Goal: Find specific page/section: Find specific page/section

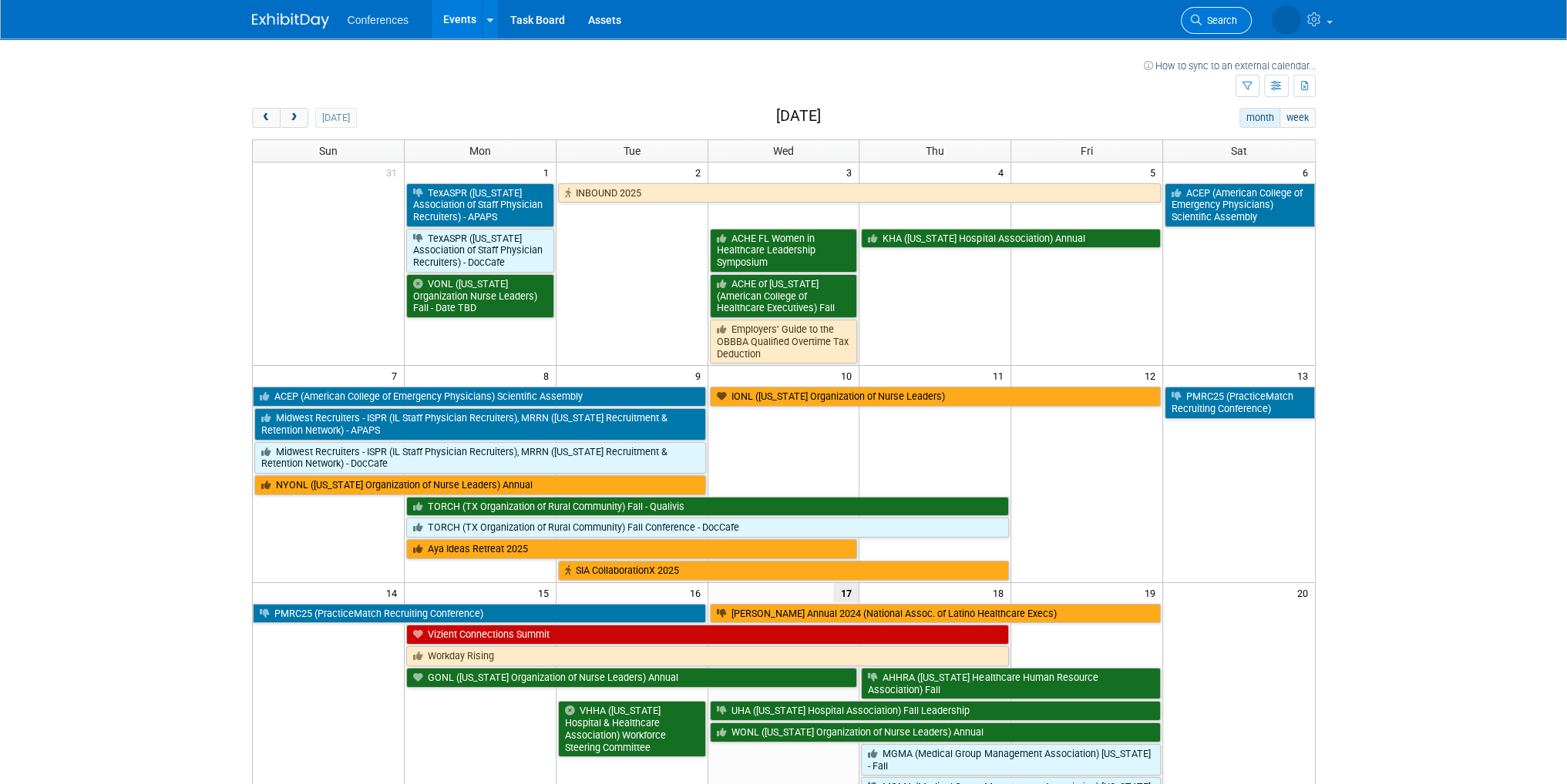
click at [1203, 15] on span "Search" at bounding box center [1219, 21] width 36 height 11
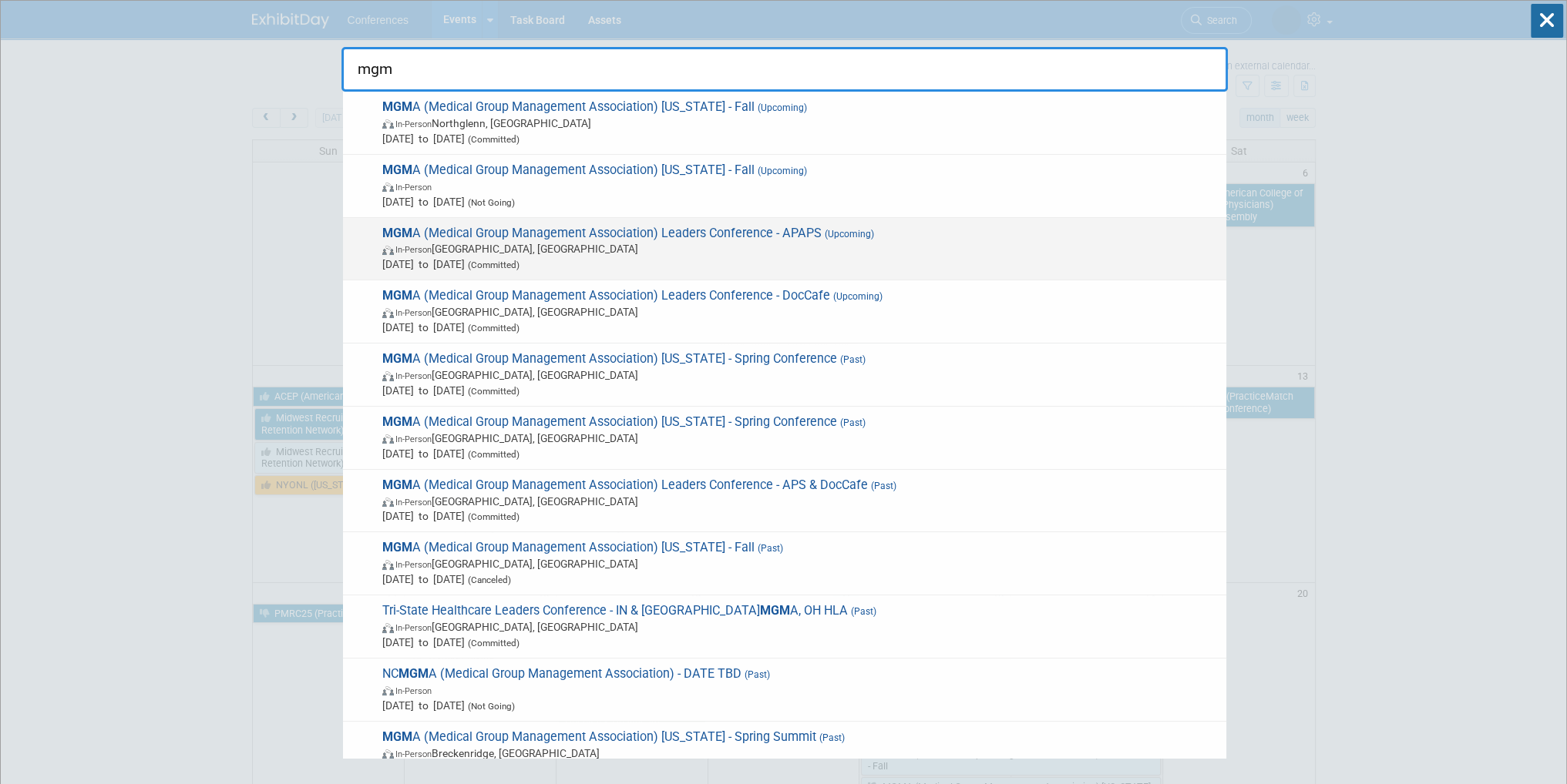
type input "mgm"
click at [552, 254] on span "In-Person Orlando, FL" at bounding box center [800, 249] width 837 height 15
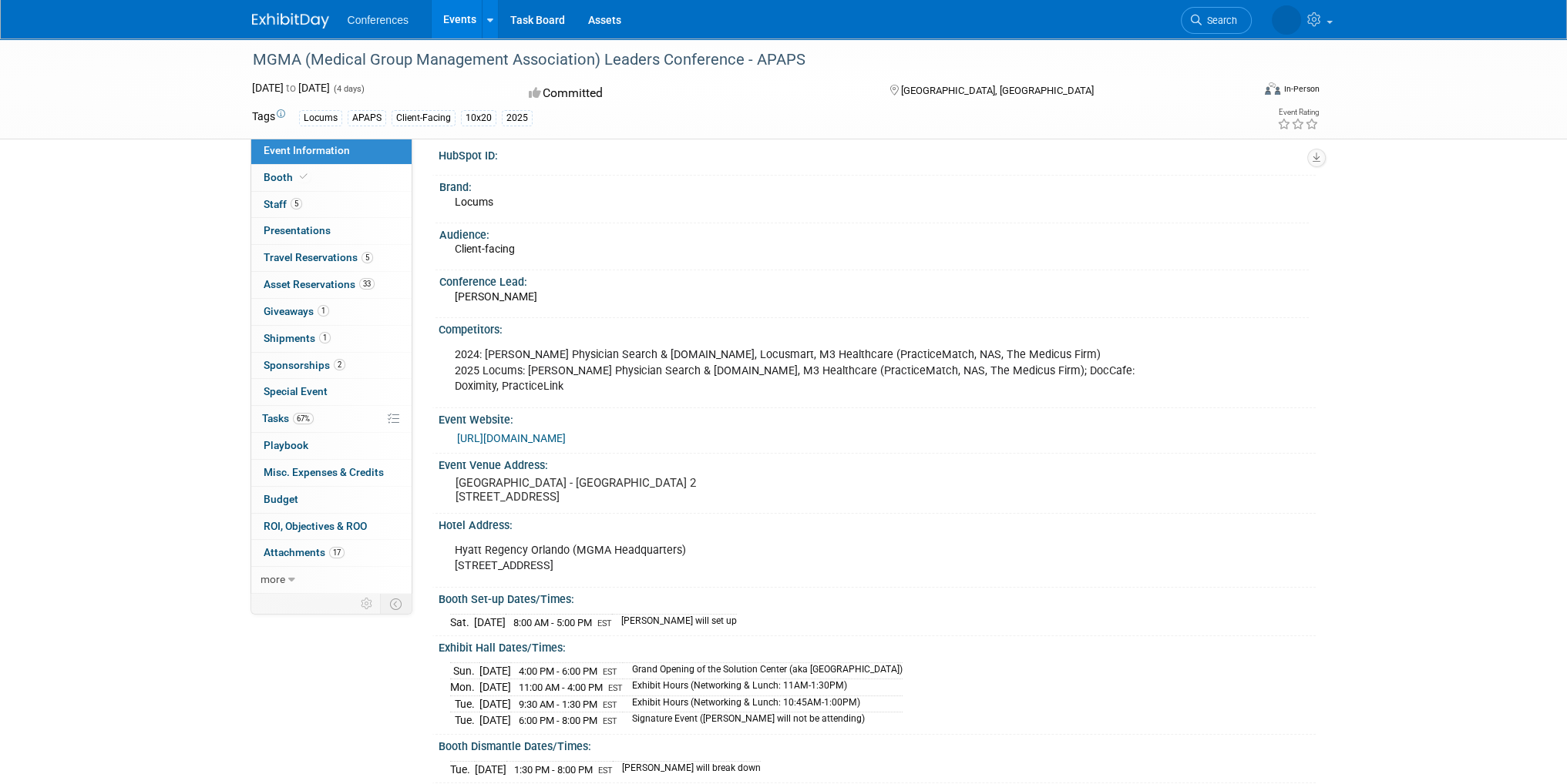
scroll to position [154, 0]
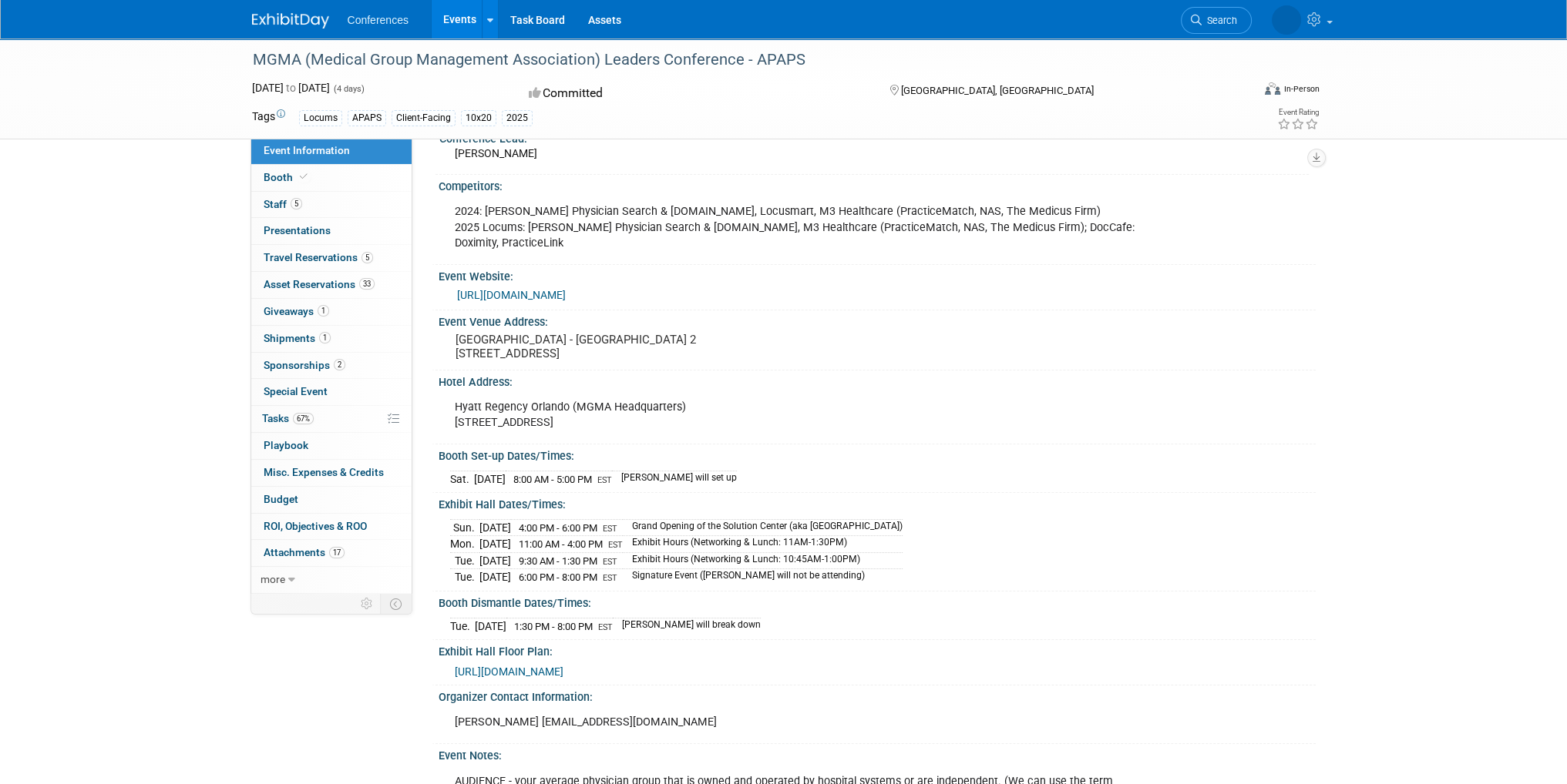
click at [715, 483] on td "Marygrace will set up" at bounding box center [675, 478] width 125 height 16
click at [511, 526] on td "Sep 28, 2025" at bounding box center [496, 528] width 32 height 17
click at [765, 525] on td "Grand Opening of the Solution Center (aka Exhibit Hall)" at bounding box center [762, 528] width 280 height 17
click at [897, 518] on div "Sun. Sep 28, 2025 4:00 PM - 6:00 PM EST Grand Opening of the Solution Center (a…" at bounding box center [878, 550] width 855 height 70
drag, startPoint x: 451, startPoint y: 525, endPoint x: 890, endPoint y: 557, distance: 440.2
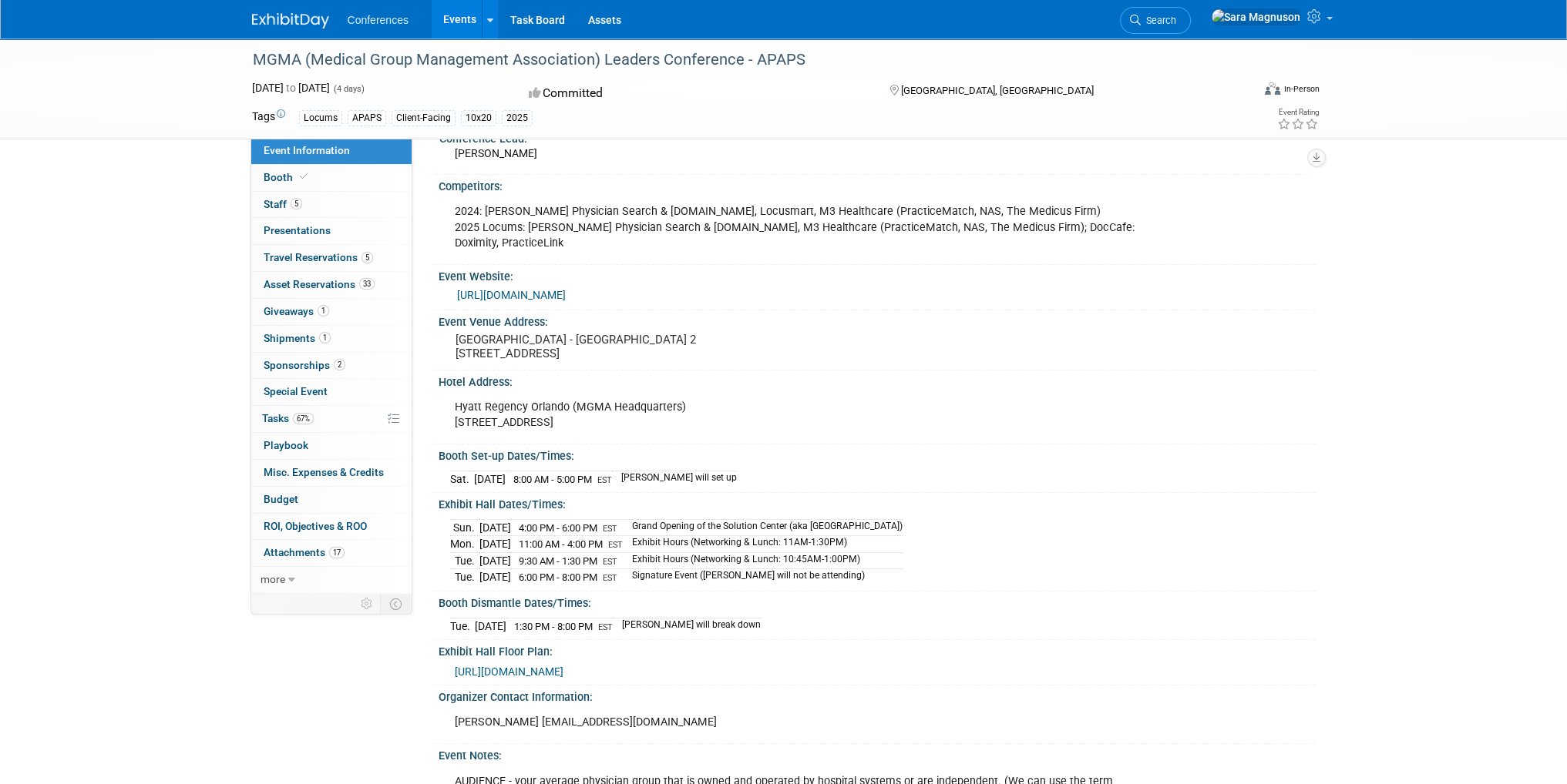
click at [890, 557] on tbody "Sun. Sep 28, 2025 4:00 PM - 6:00 PM EST Grand Opening of the Solution Center (a…" at bounding box center [677, 552] width 453 height 66
click at [336, 201] on link "5 Staff 5" at bounding box center [332, 205] width 161 height 26
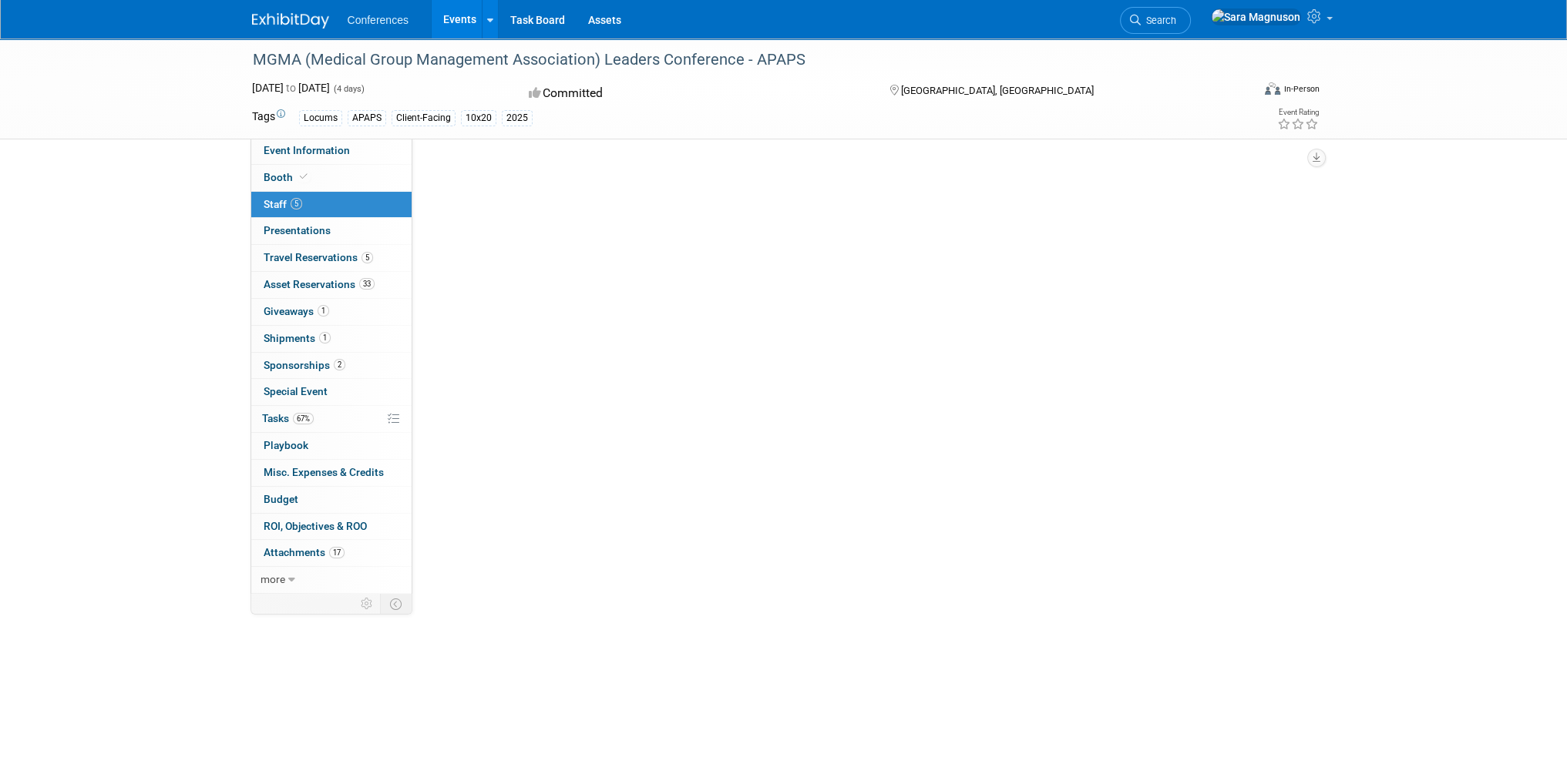
scroll to position [0, 0]
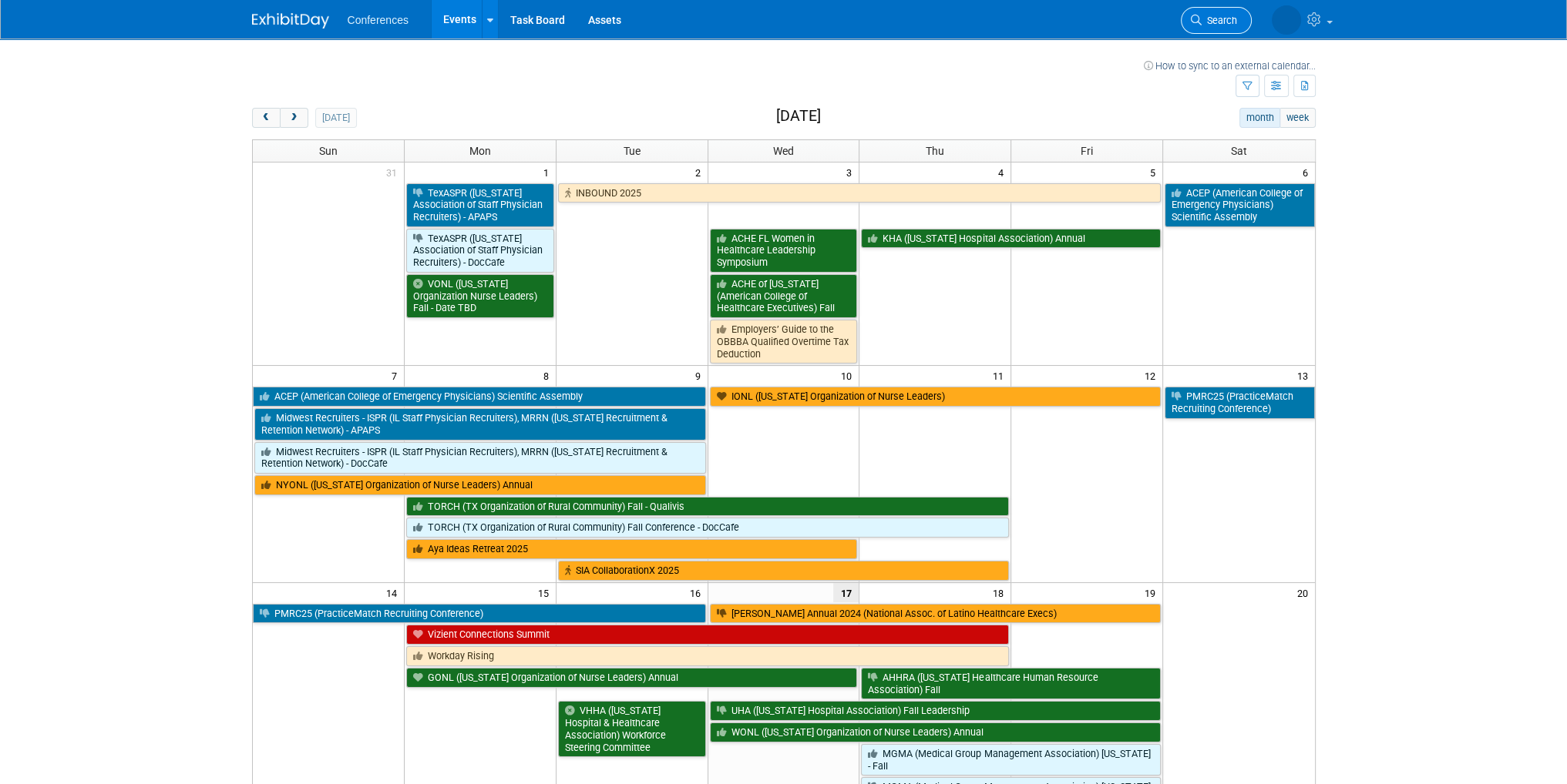
click at [1215, 15] on span "Search" at bounding box center [1219, 21] width 36 height 11
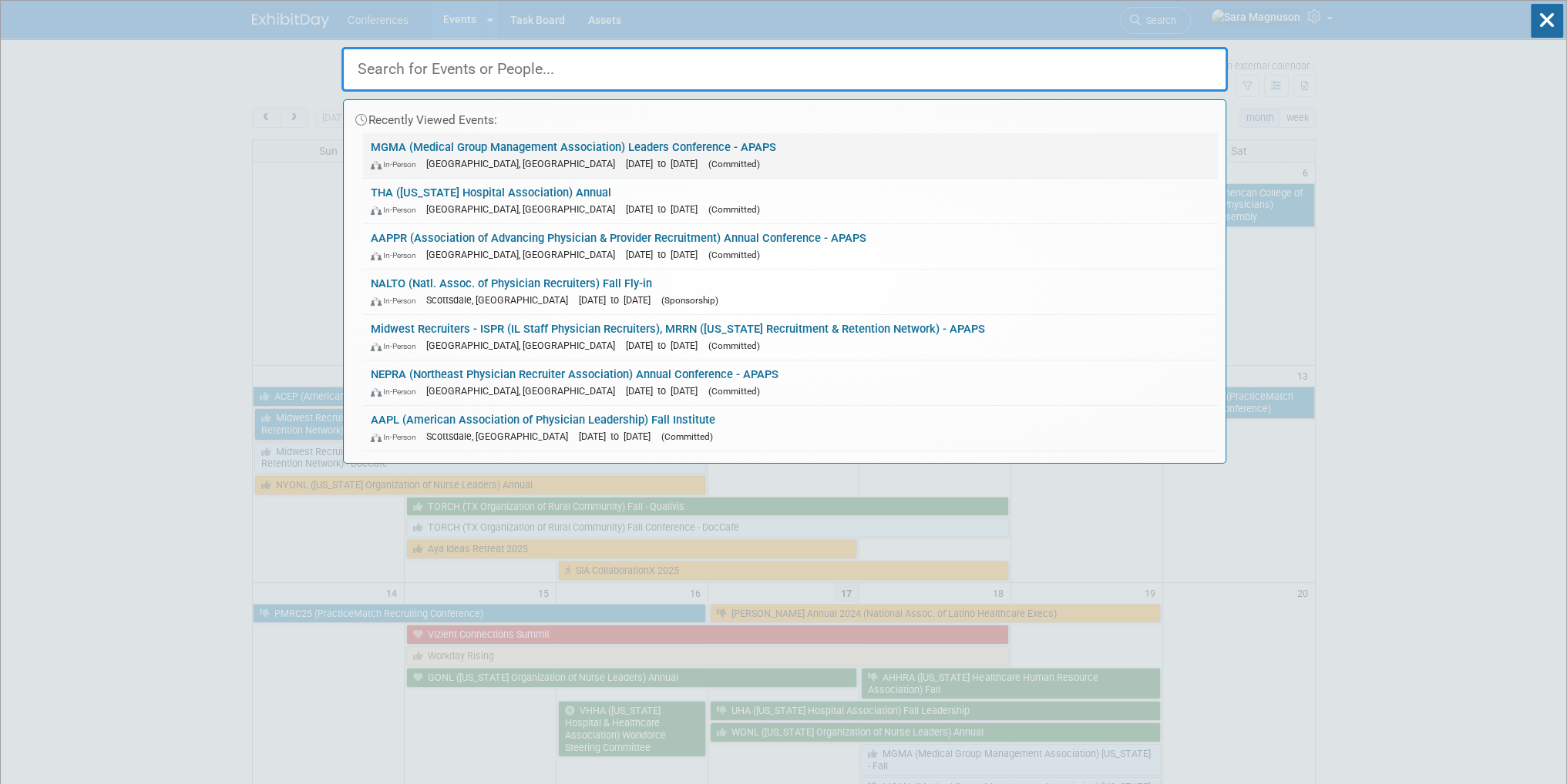
click at [863, 139] on link "MGMA (Medical Group Management Association) Leaders Conference - APAPS In-Perso…" at bounding box center [790, 156] width 855 height 45
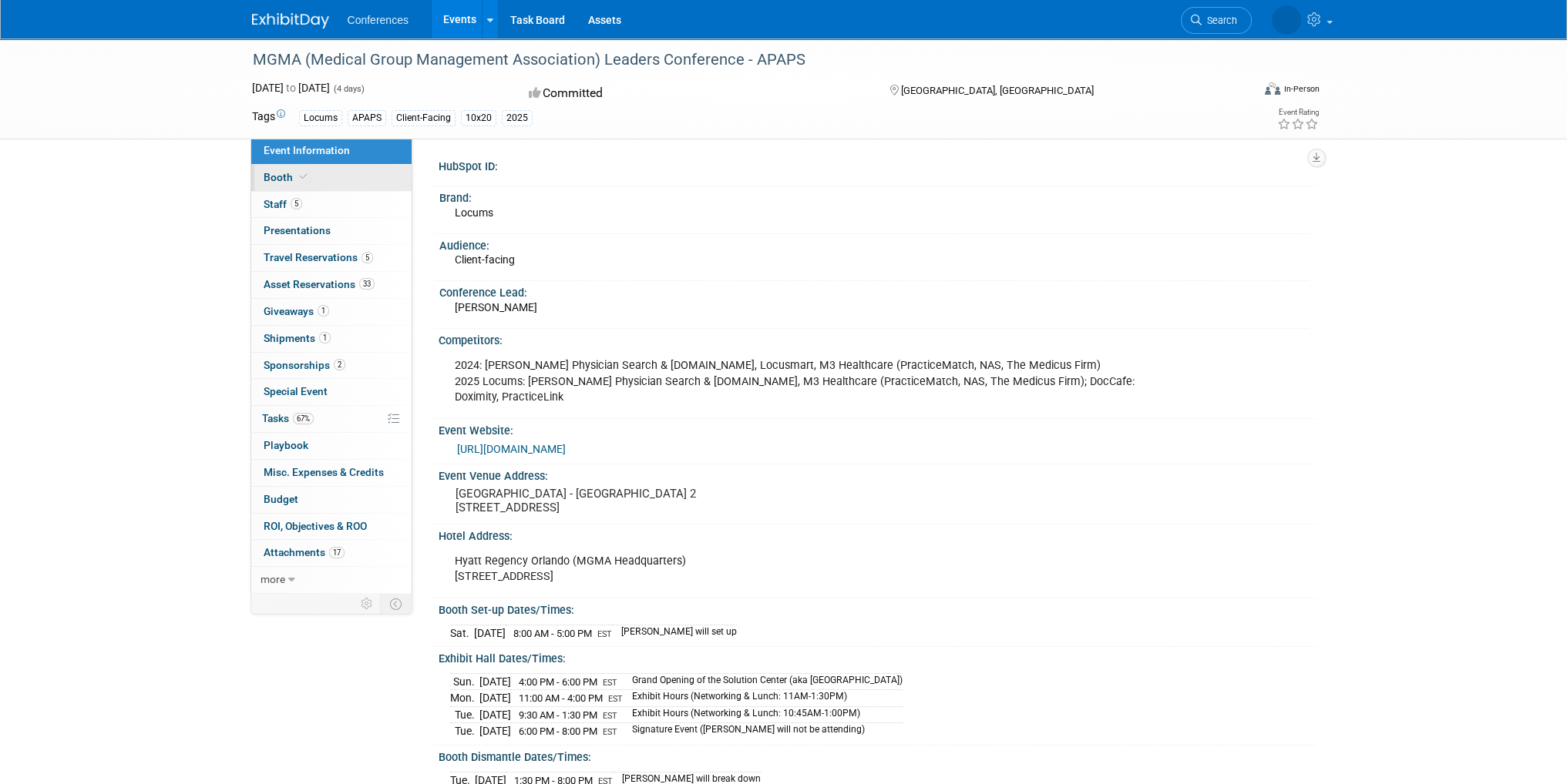
click at [300, 177] on icon at bounding box center [304, 177] width 7 height 8
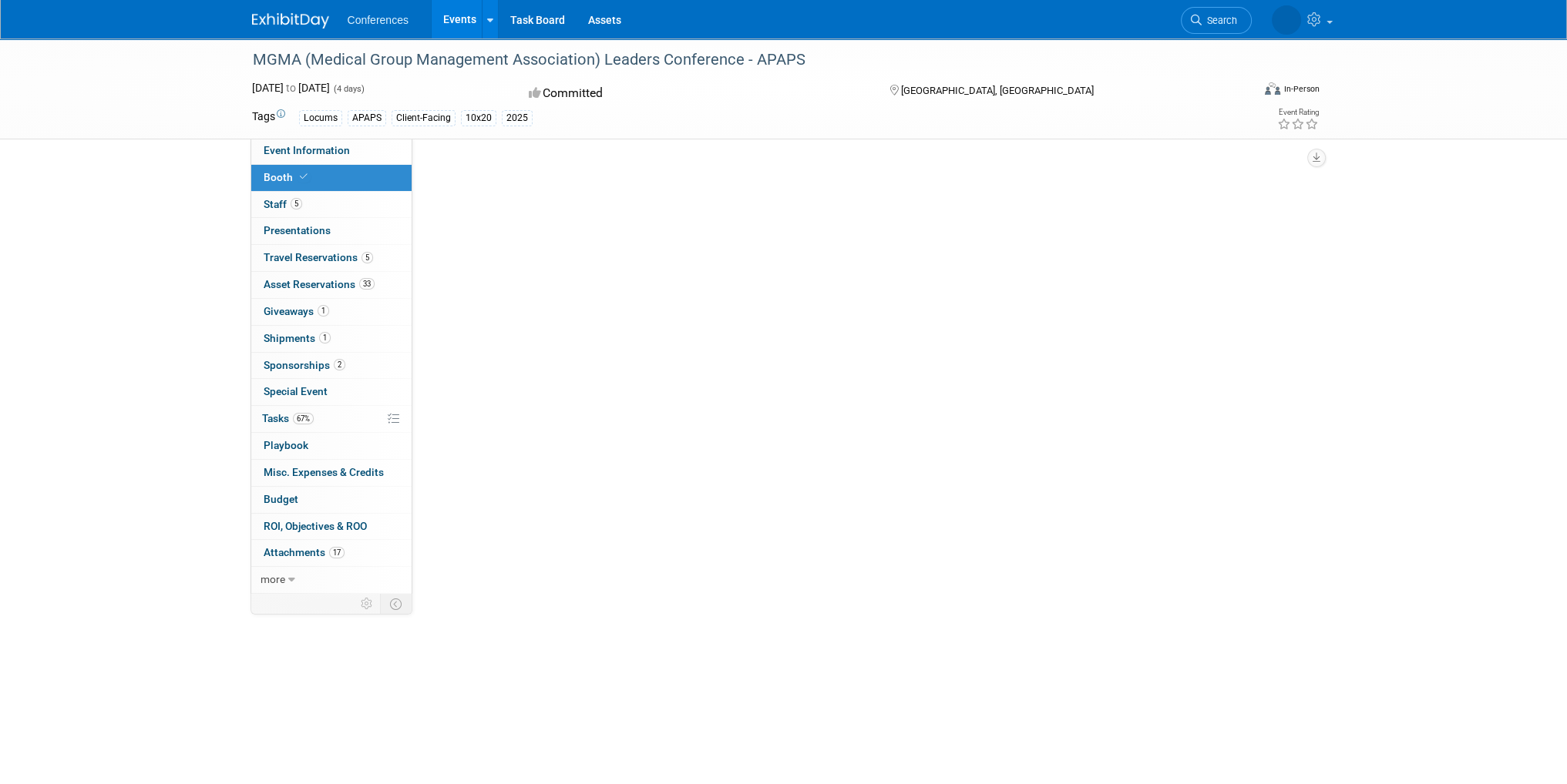
select select "10'x20'"
select select "Yes"
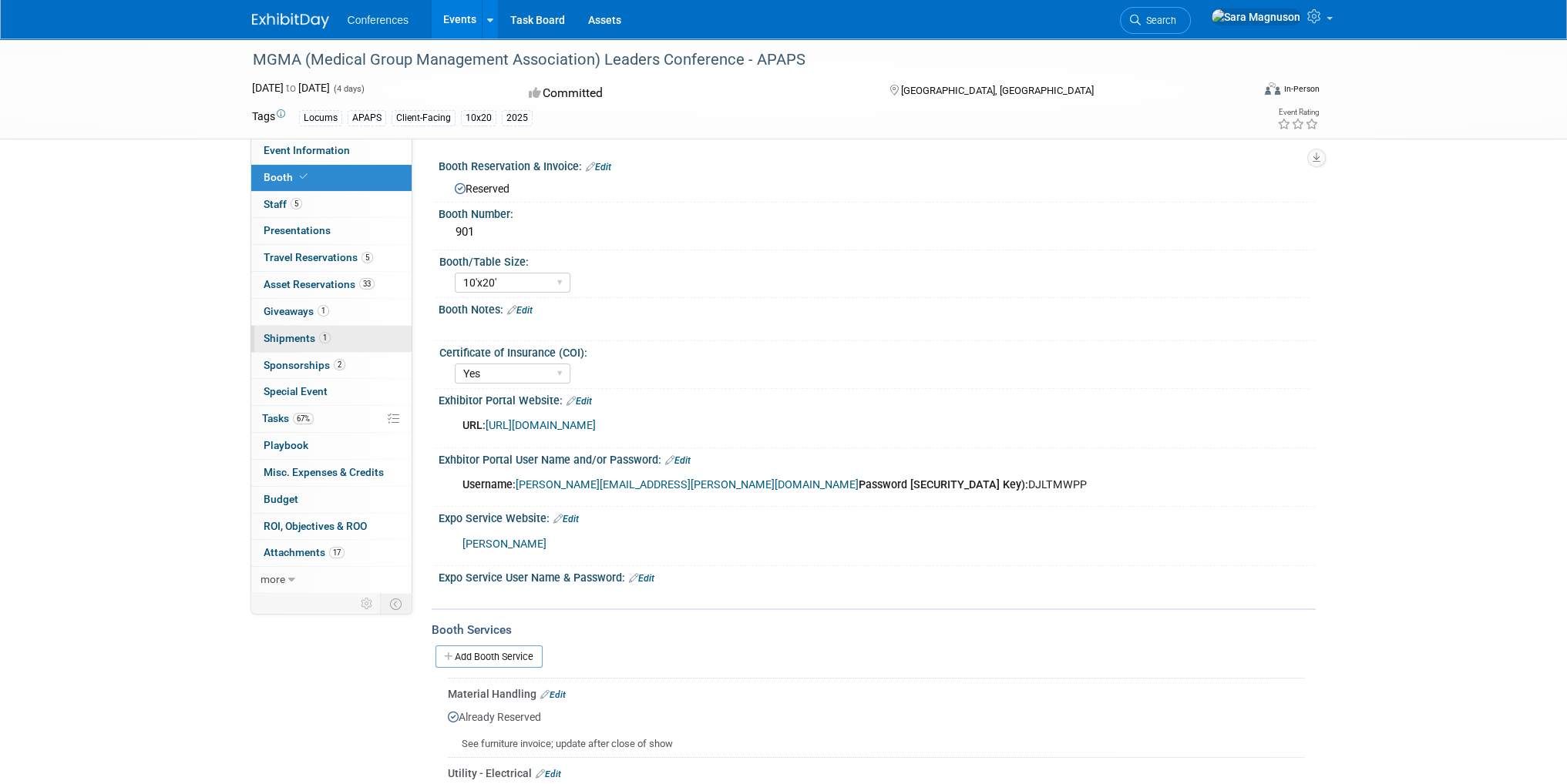
click at [335, 332] on link "1 Shipments 1" at bounding box center [332, 339] width 161 height 26
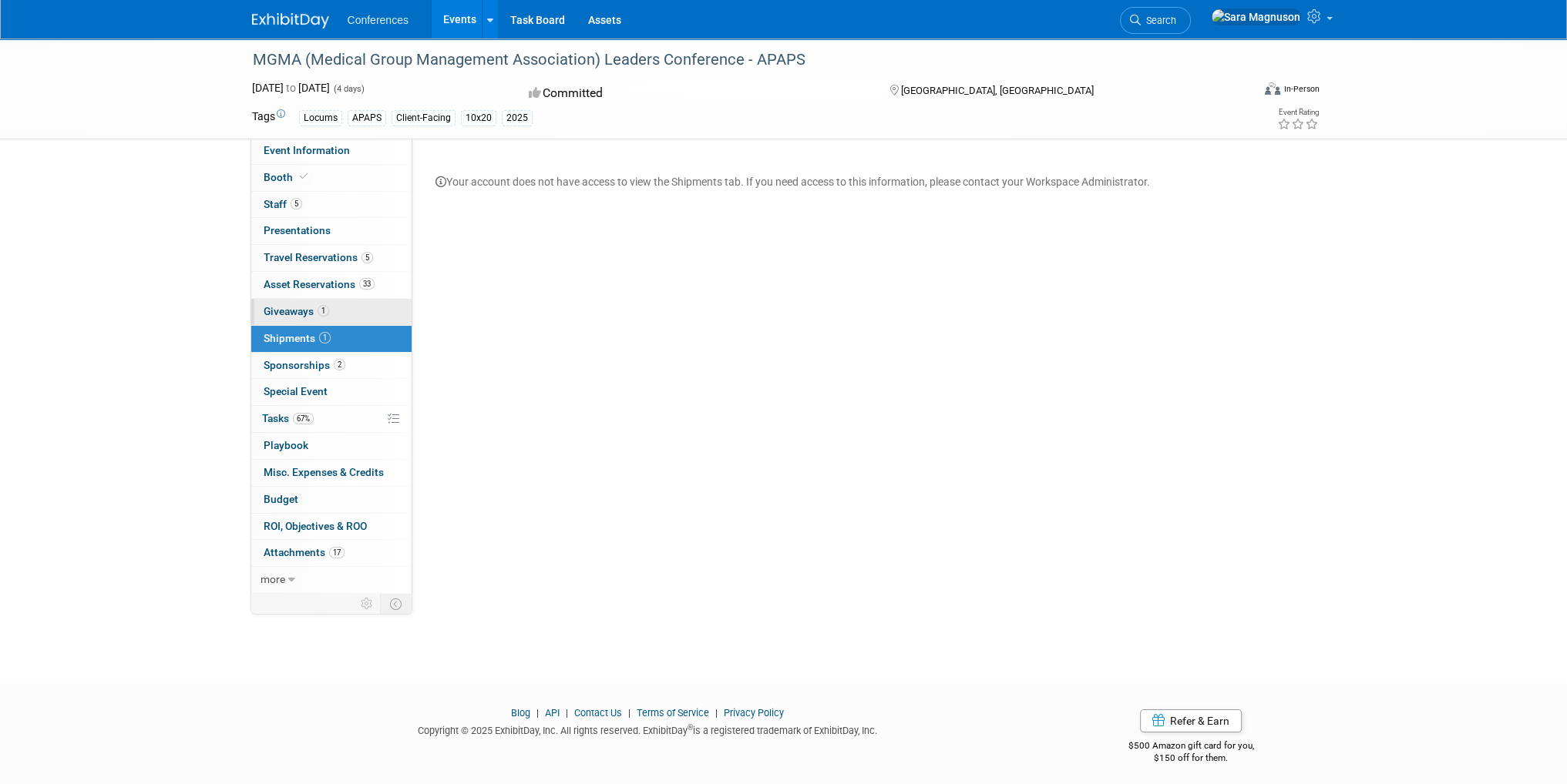
click at [333, 310] on link "1 Giveaways 1" at bounding box center [332, 312] width 161 height 26
